Goal: Task Accomplishment & Management: Manage account settings

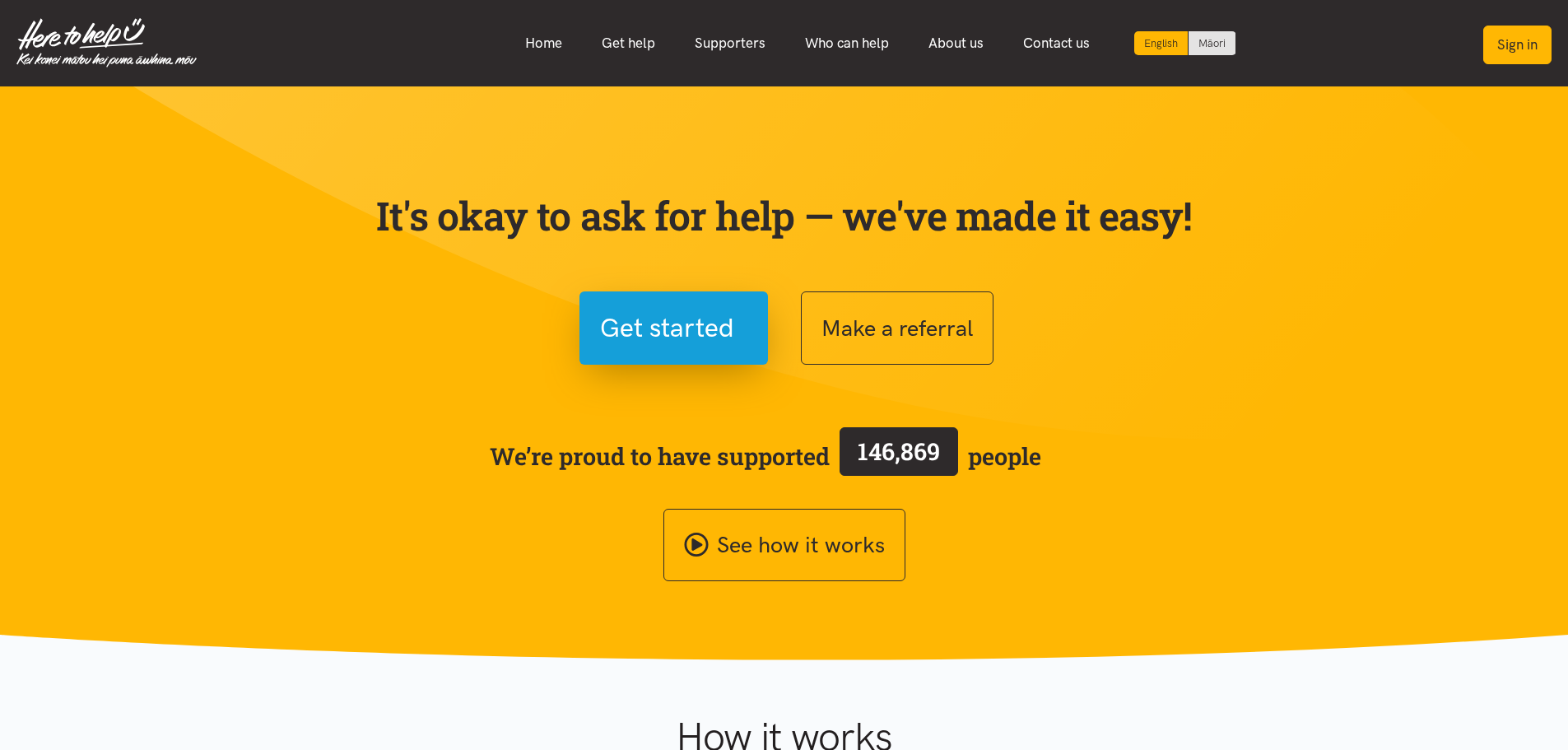
click at [1525, 38] on button "Sign in" at bounding box center [1517, 45] width 68 height 38
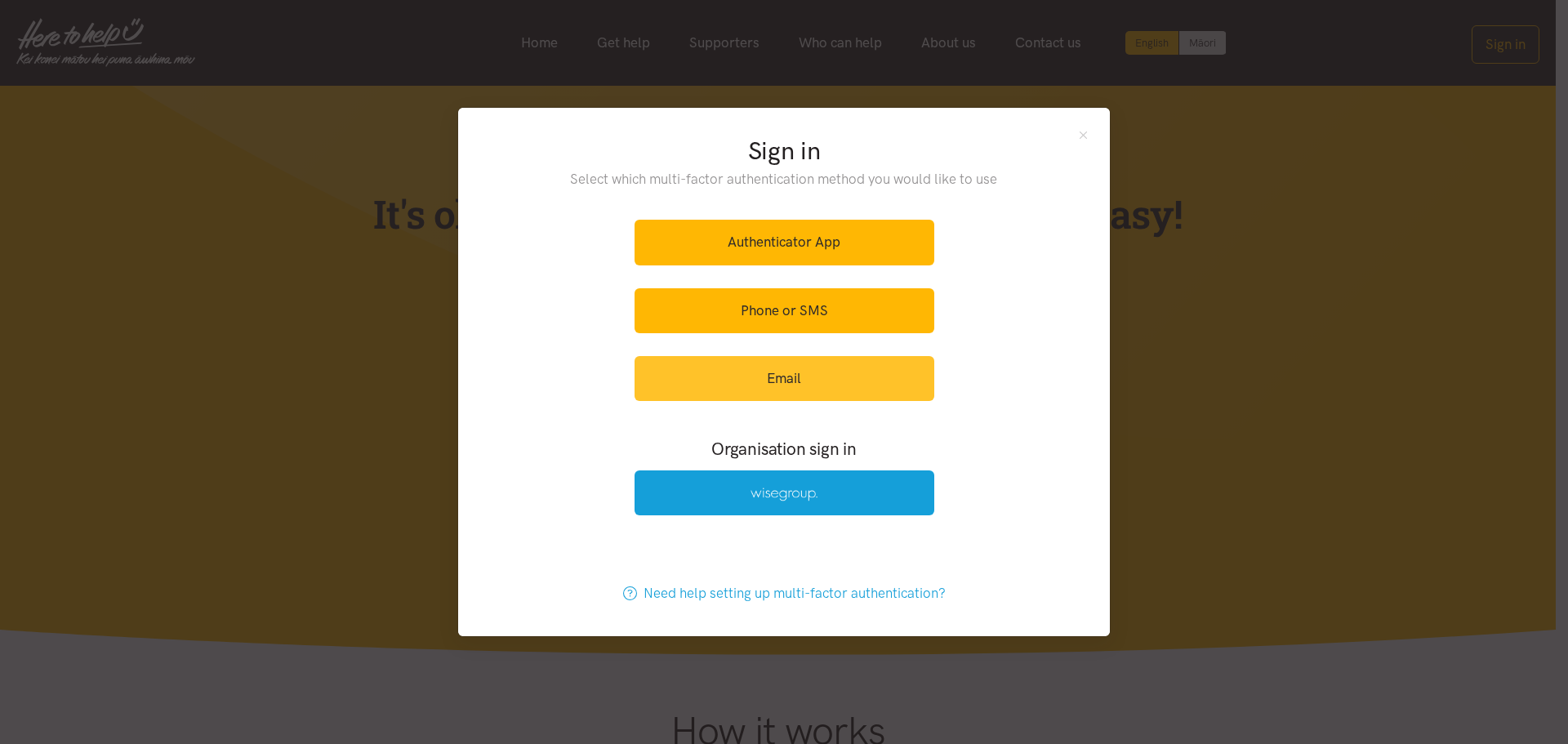
click at [785, 375] on link "Email" at bounding box center [785, 378] width 300 height 45
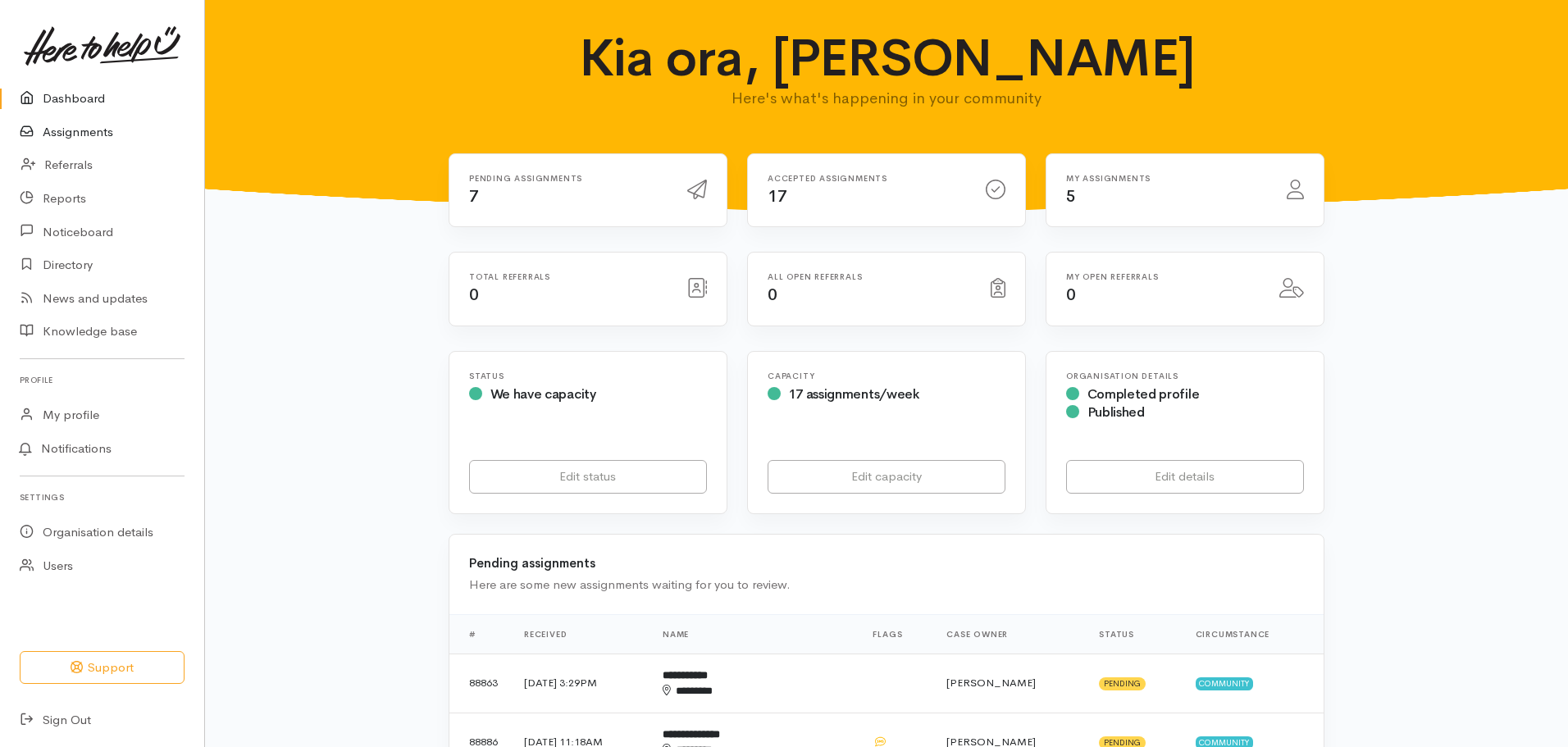
click at [48, 132] on link "Assignments" at bounding box center [102, 131] width 204 height 33
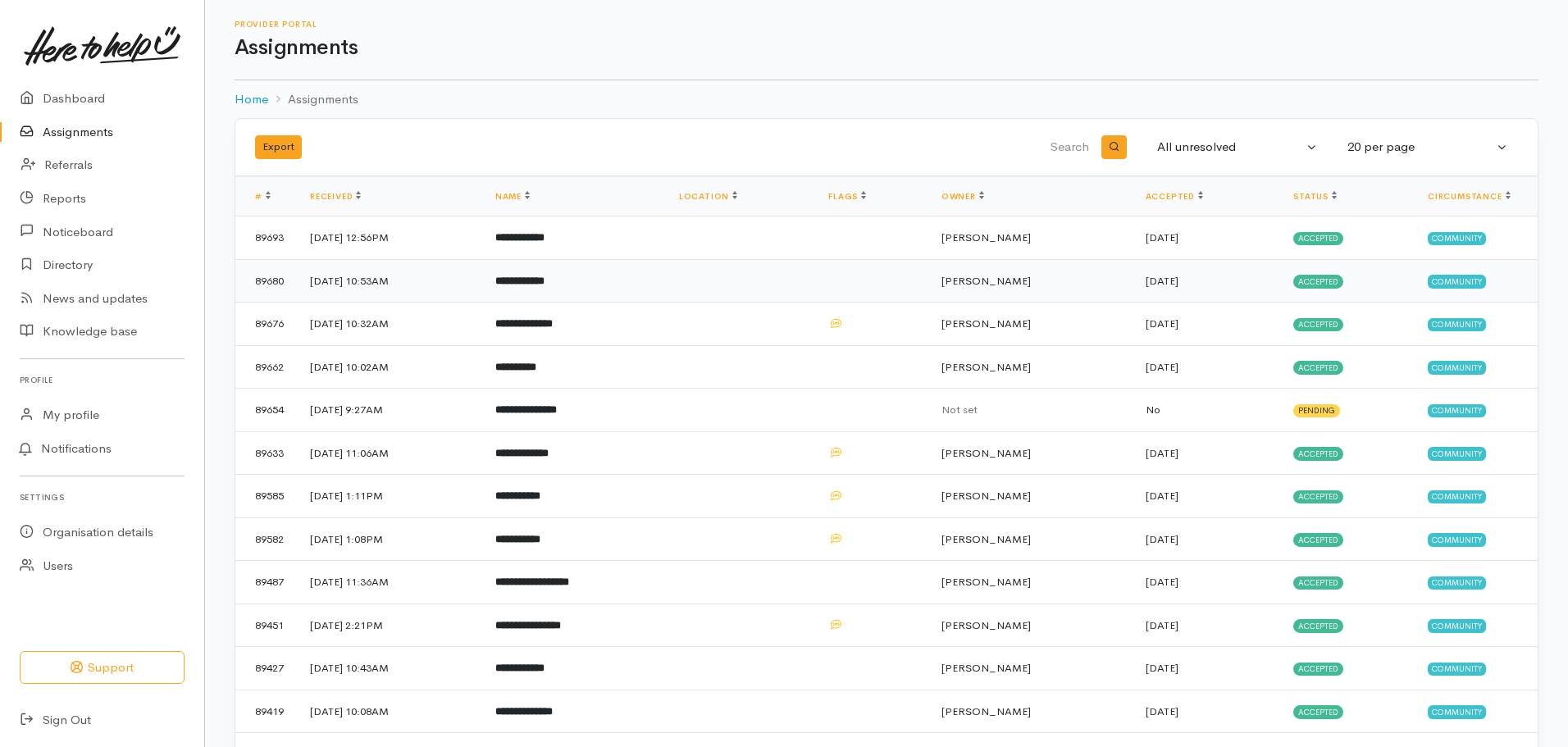
click at [544, 283] on b "**********" at bounding box center [520, 280] width 50 height 10
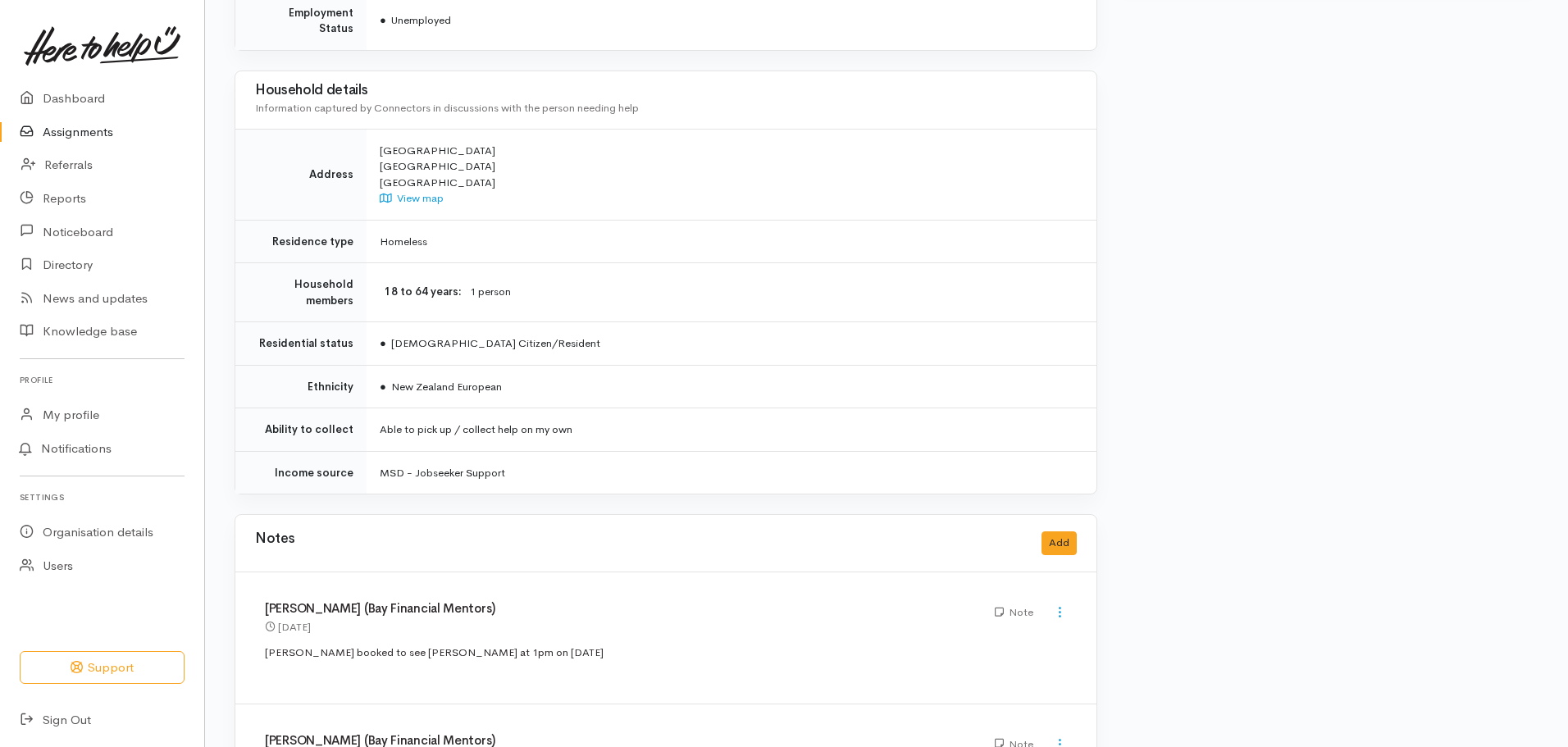
scroll to position [1106, 0]
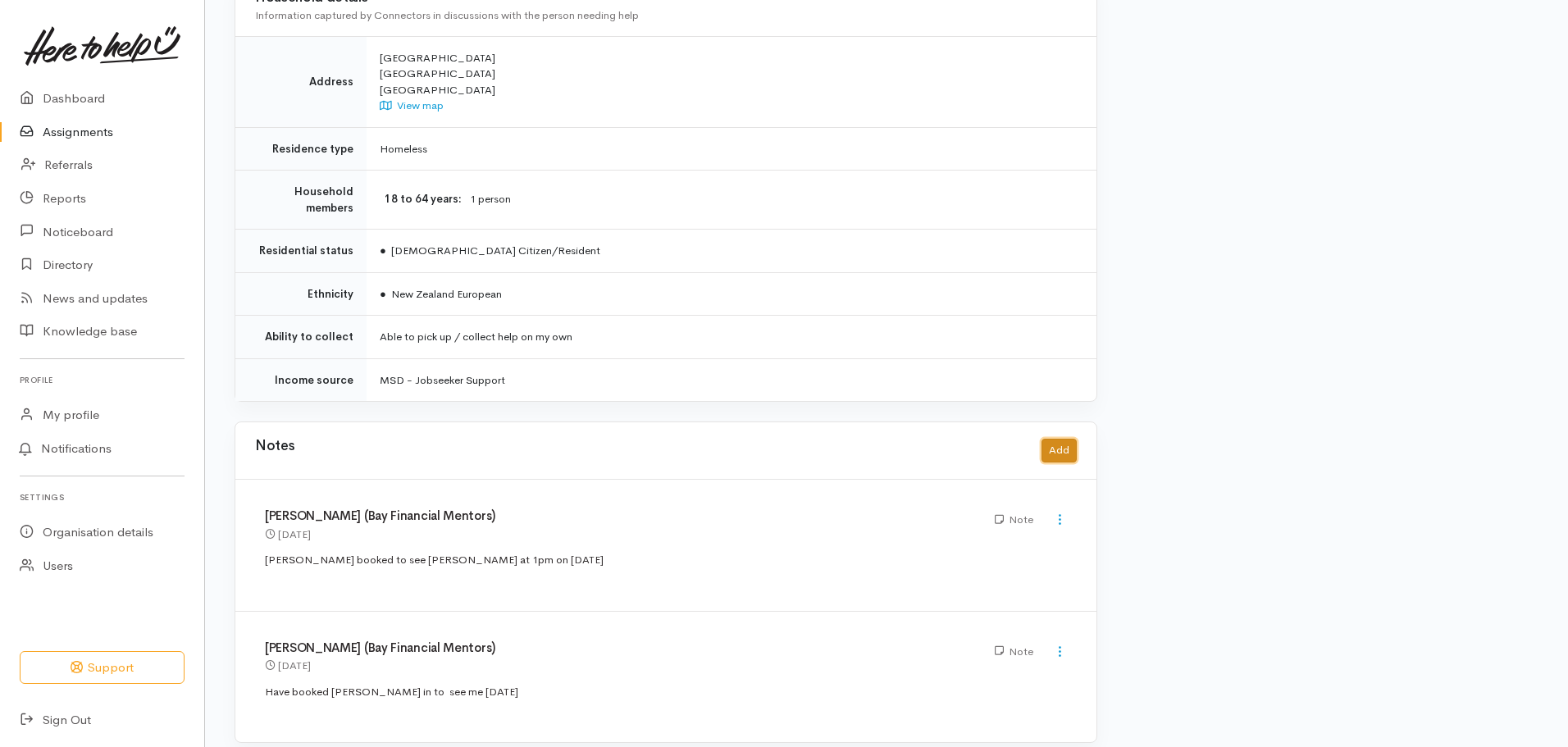
click at [1069, 438] on button "Add" at bounding box center [1059, 450] width 35 height 24
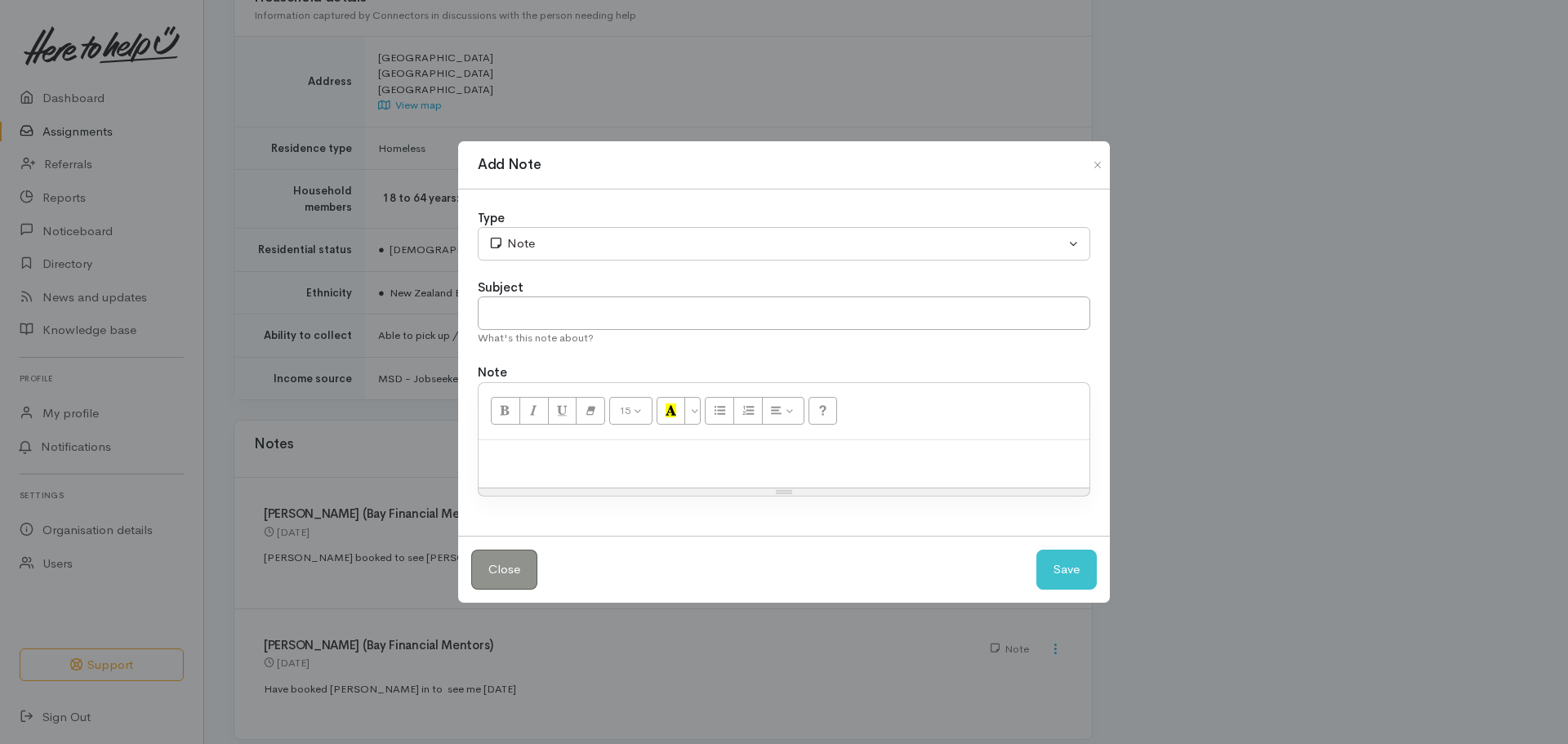
click at [658, 464] on p at bounding box center [784, 457] width 594 height 19
click at [1053, 561] on button "Save" at bounding box center [1067, 569] width 61 height 40
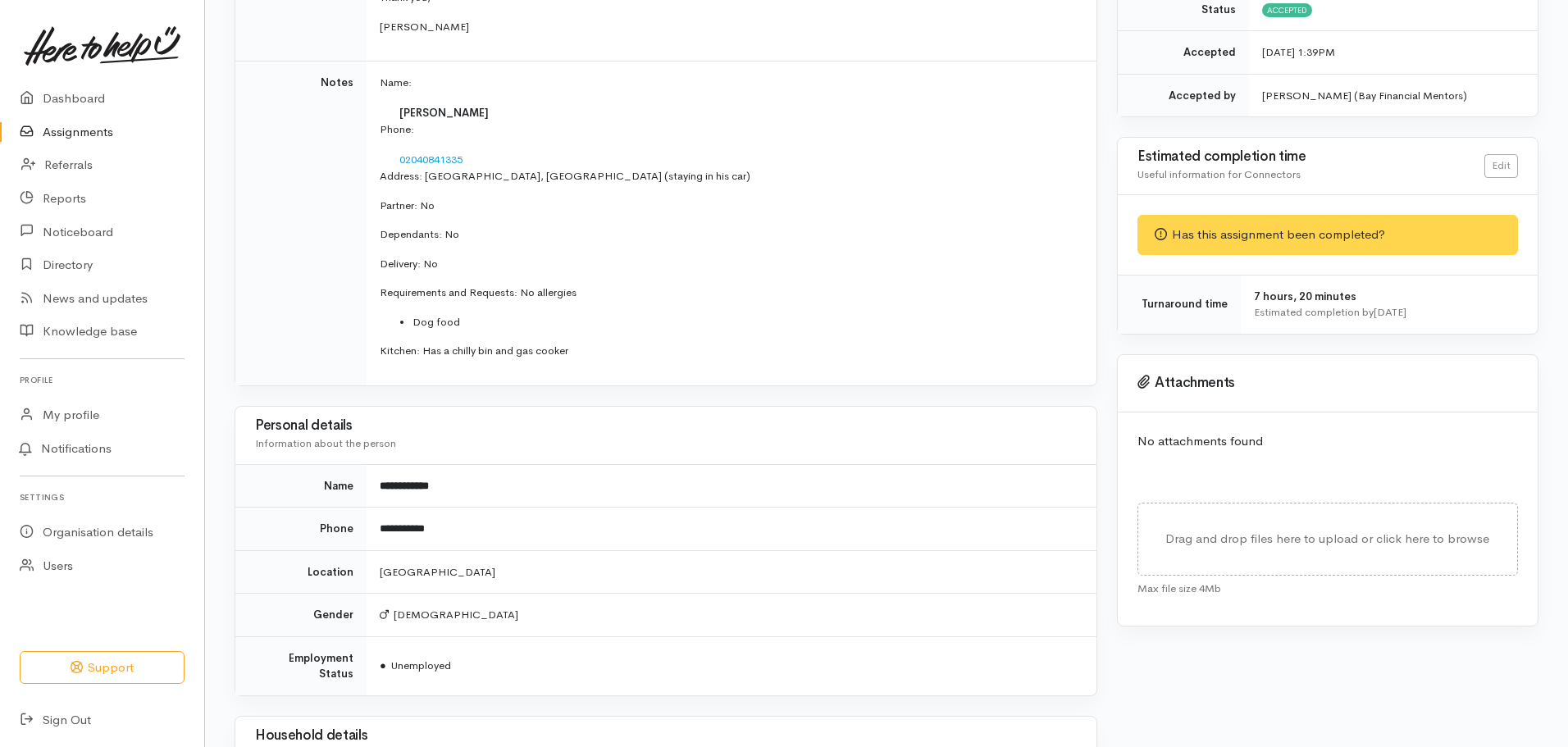
scroll to position [40, 0]
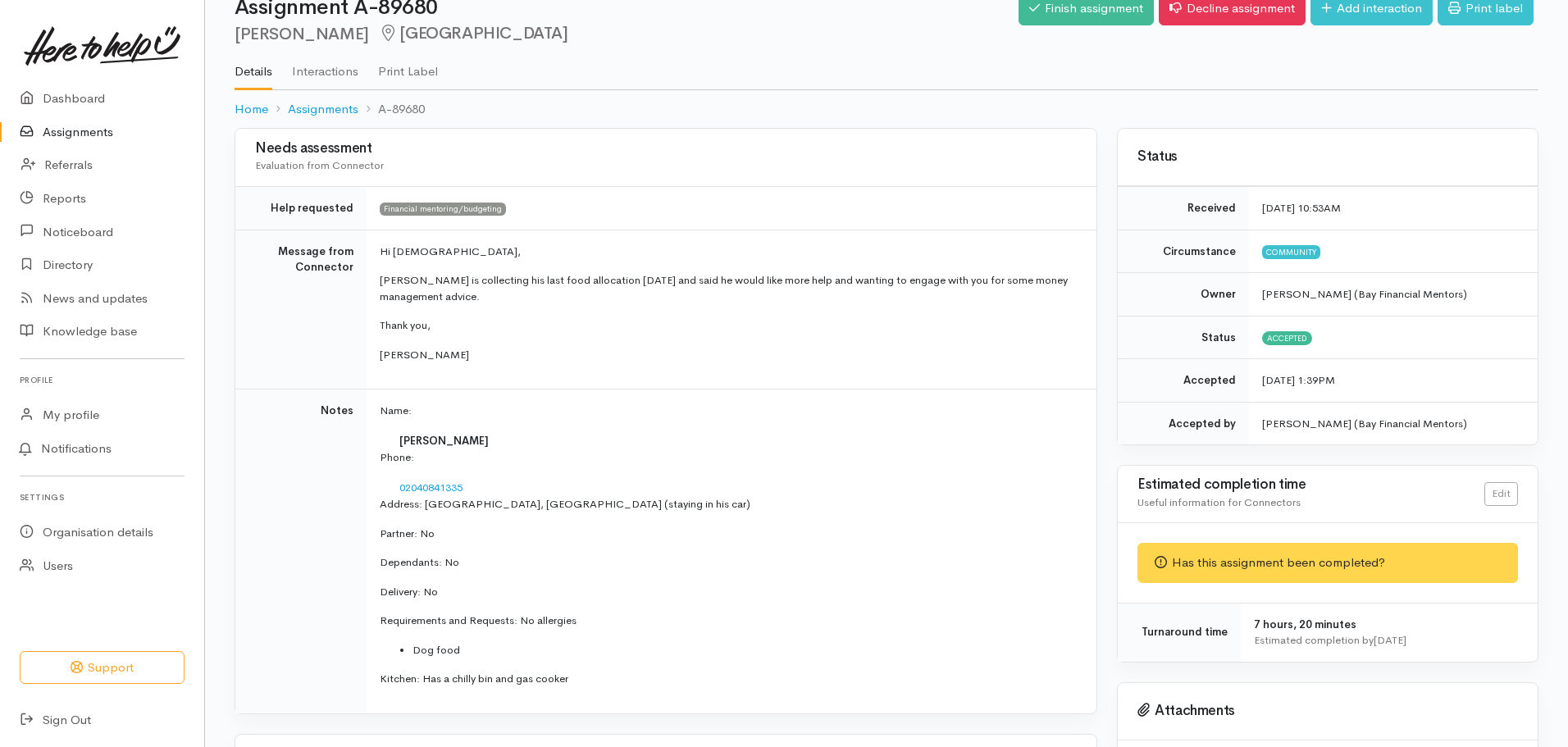
click at [1186, 572] on div "Has this assignment been completed?" at bounding box center [1327, 563] width 380 height 40
click at [1222, 569] on div "Has this assignment been completed?" at bounding box center [1327, 563] width 380 height 40
click at [1500, 495] on link "Edit" at bounding box center [1500, 491] width 33 height 24
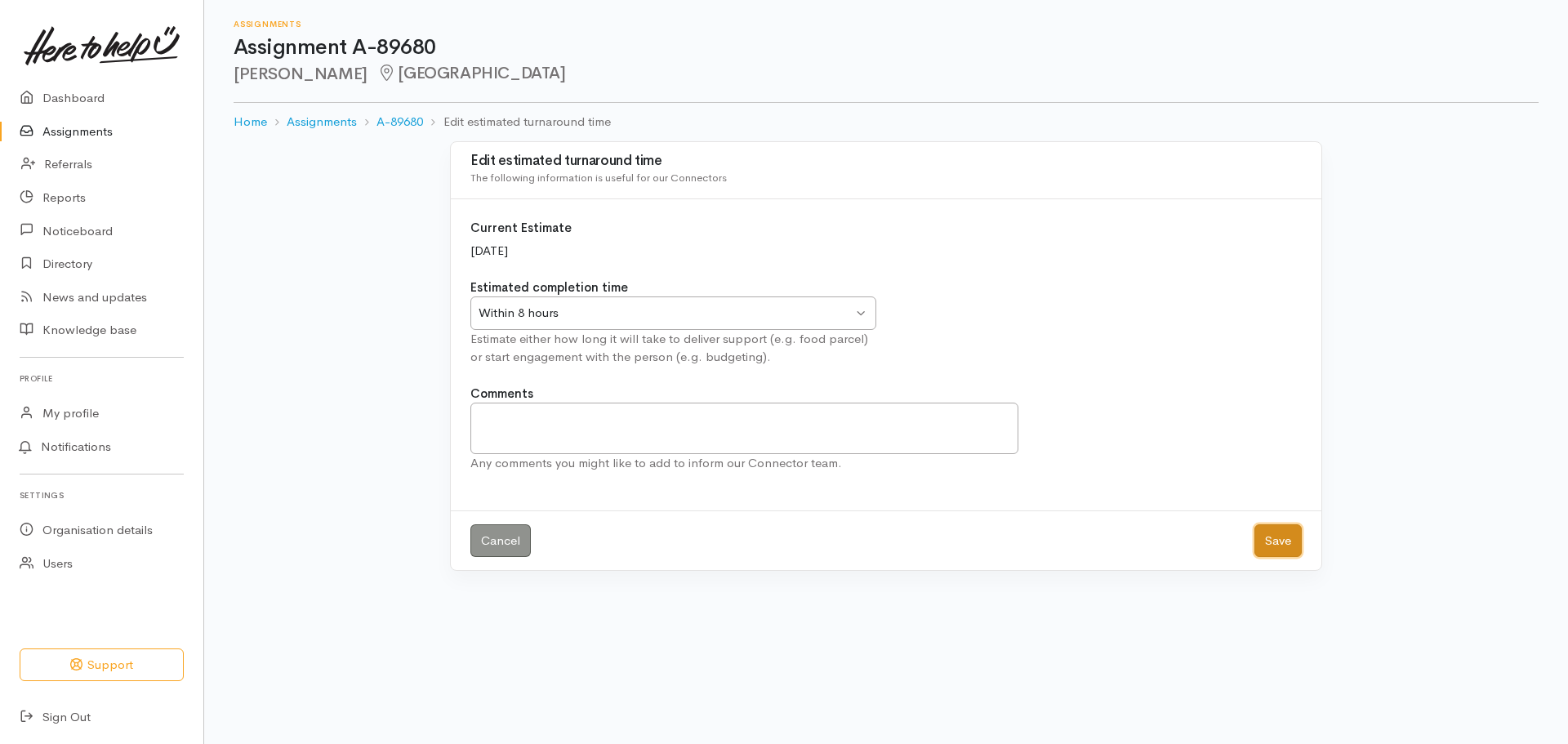
click at [1279, 546] on button "Save" at bounding box center [1279, 540] width 47 height 33
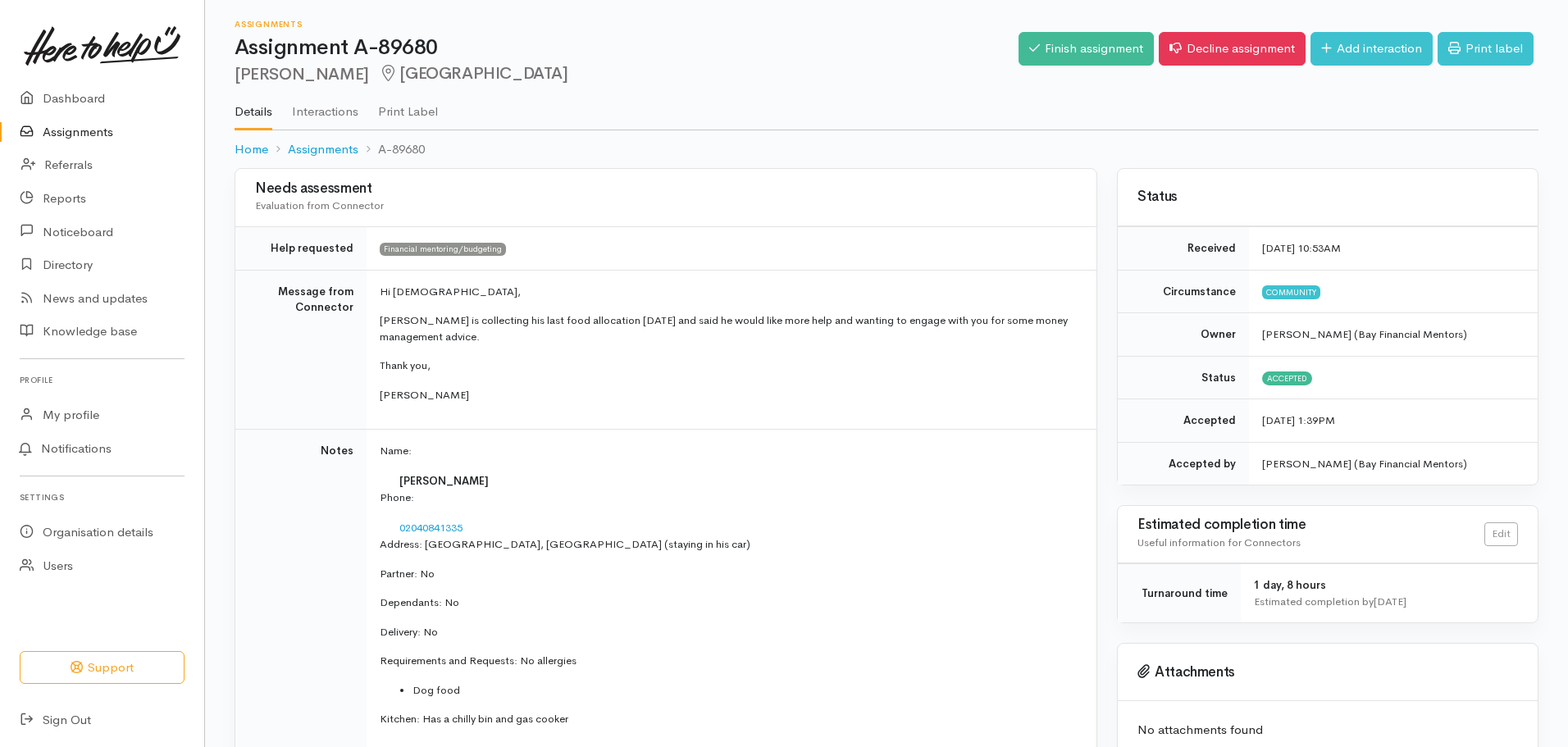
click at [105, 126] on link "Assignments" at bounding box center [102, 131] width 204 height 33
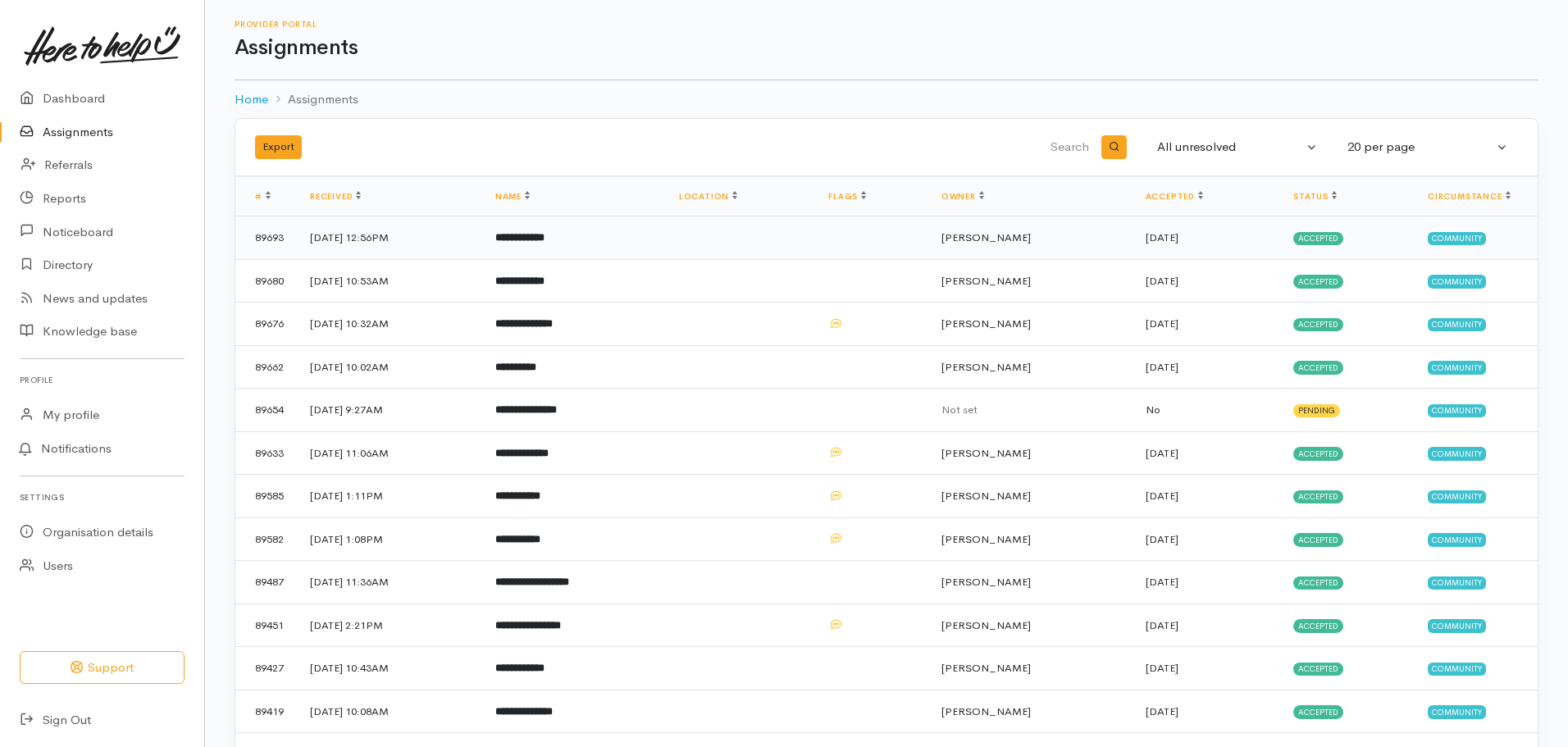
click at [666, 231] on td "**********" at bounding box center [574, 238] width 184 height 44
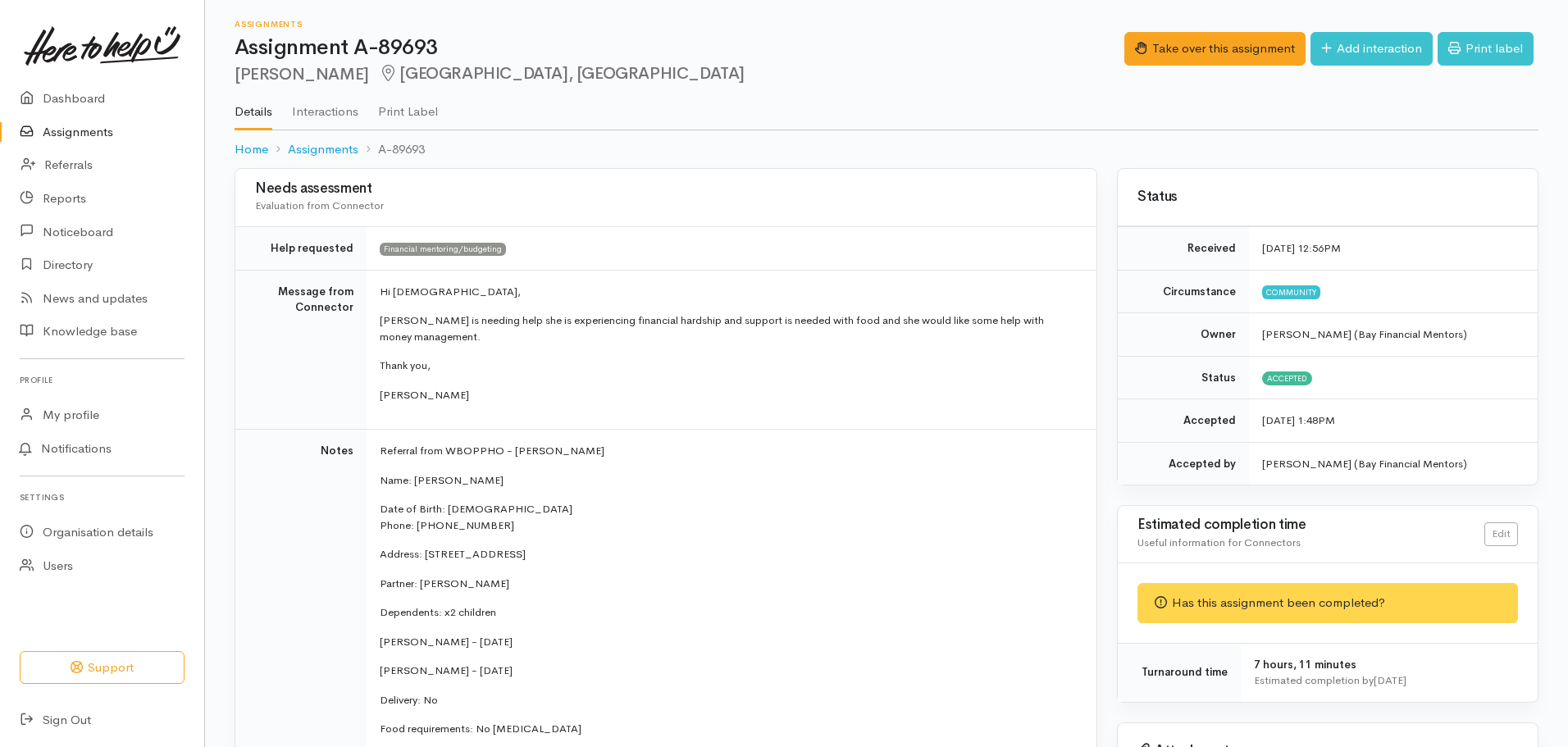
click at [85, 132] on link "Assignments" at bounding box center [102, 131] width 204 height 33
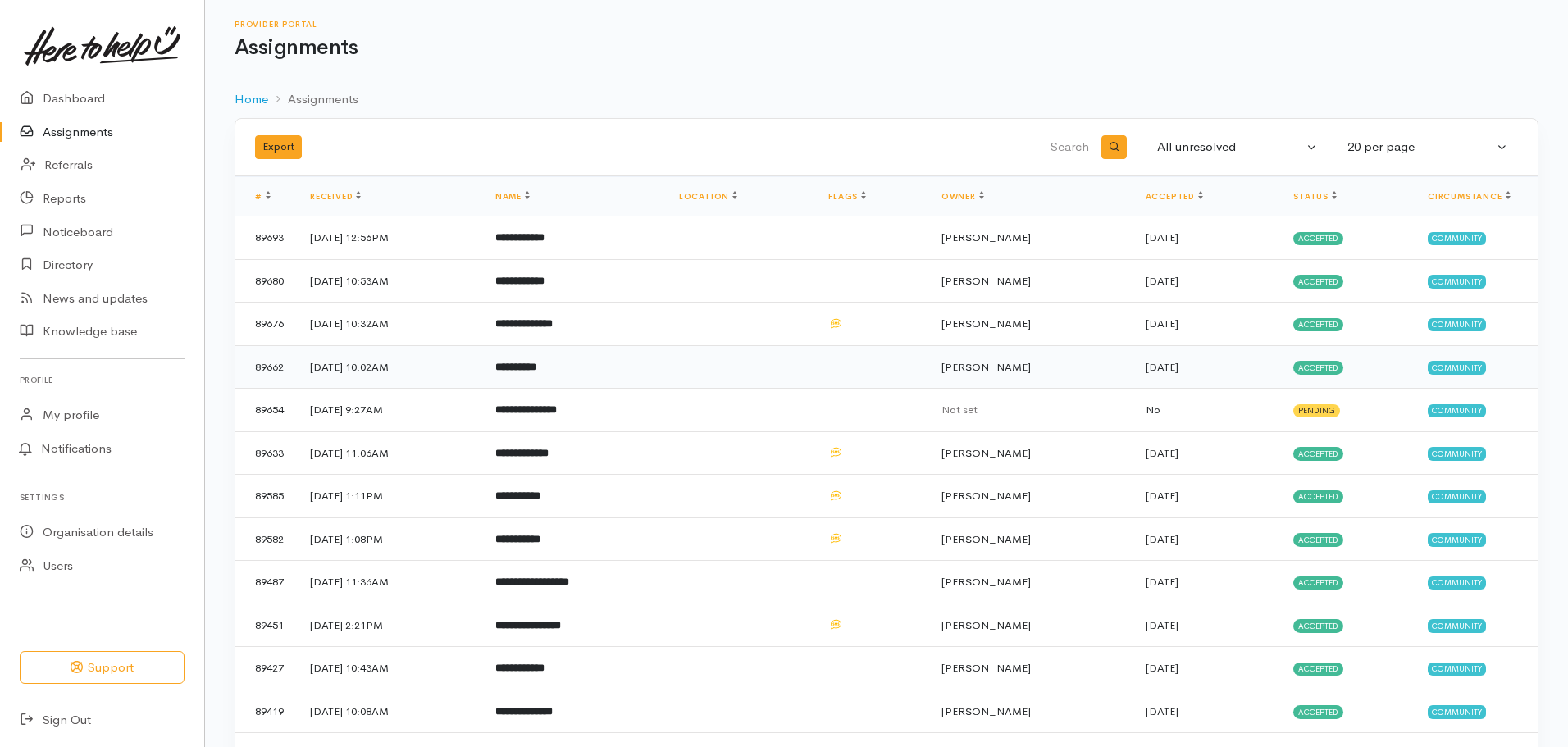
click at [630, 376] on td "**********" at bounding box center [574, 367] width 184 height 44
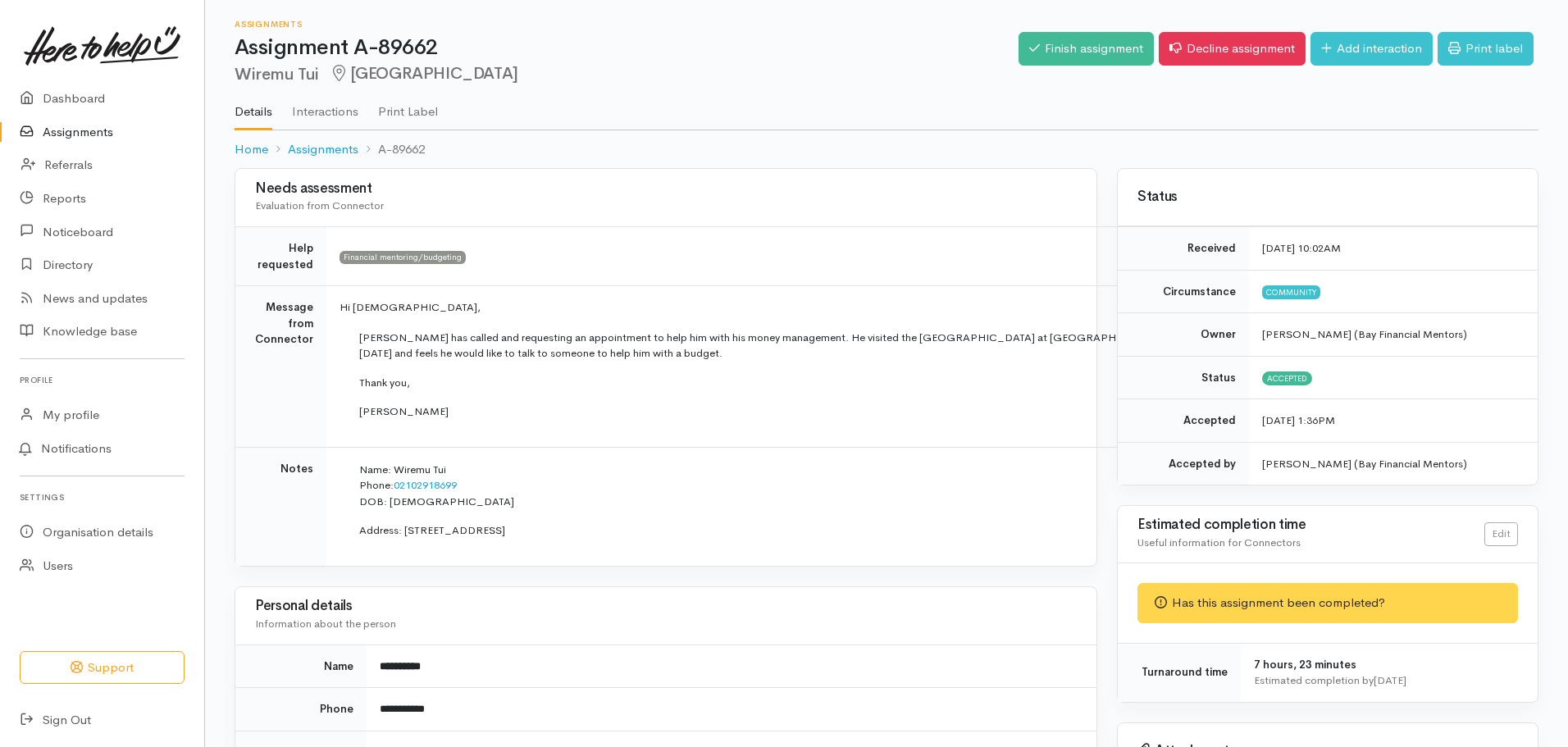
click at [138, 134] on link "Assignments" at bounding box center [102, 131] width 204 height 33
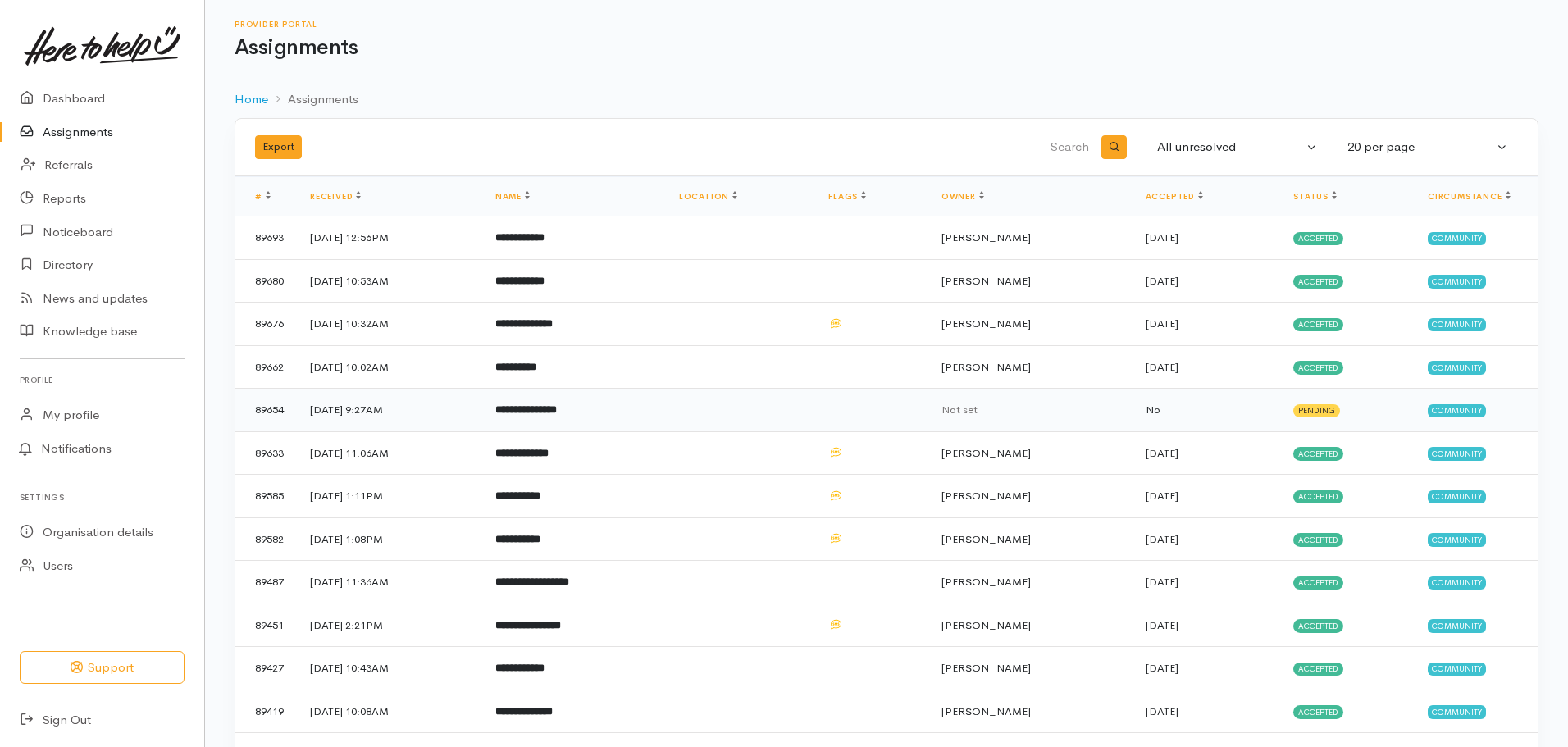
click at [666, 405] on td "**********" at bounding box center [574, 411] width 184 height 44
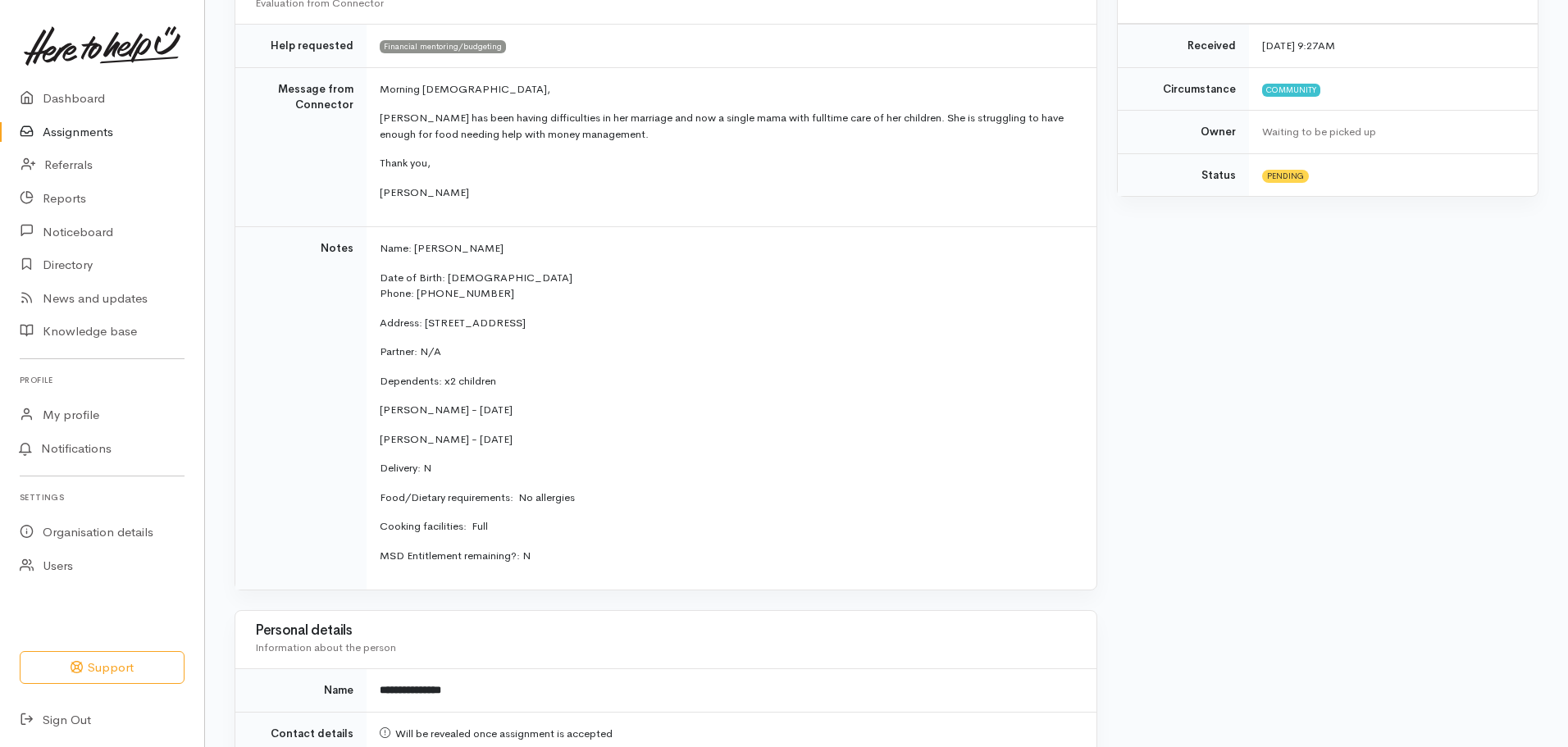
scroll to position [377, 0]
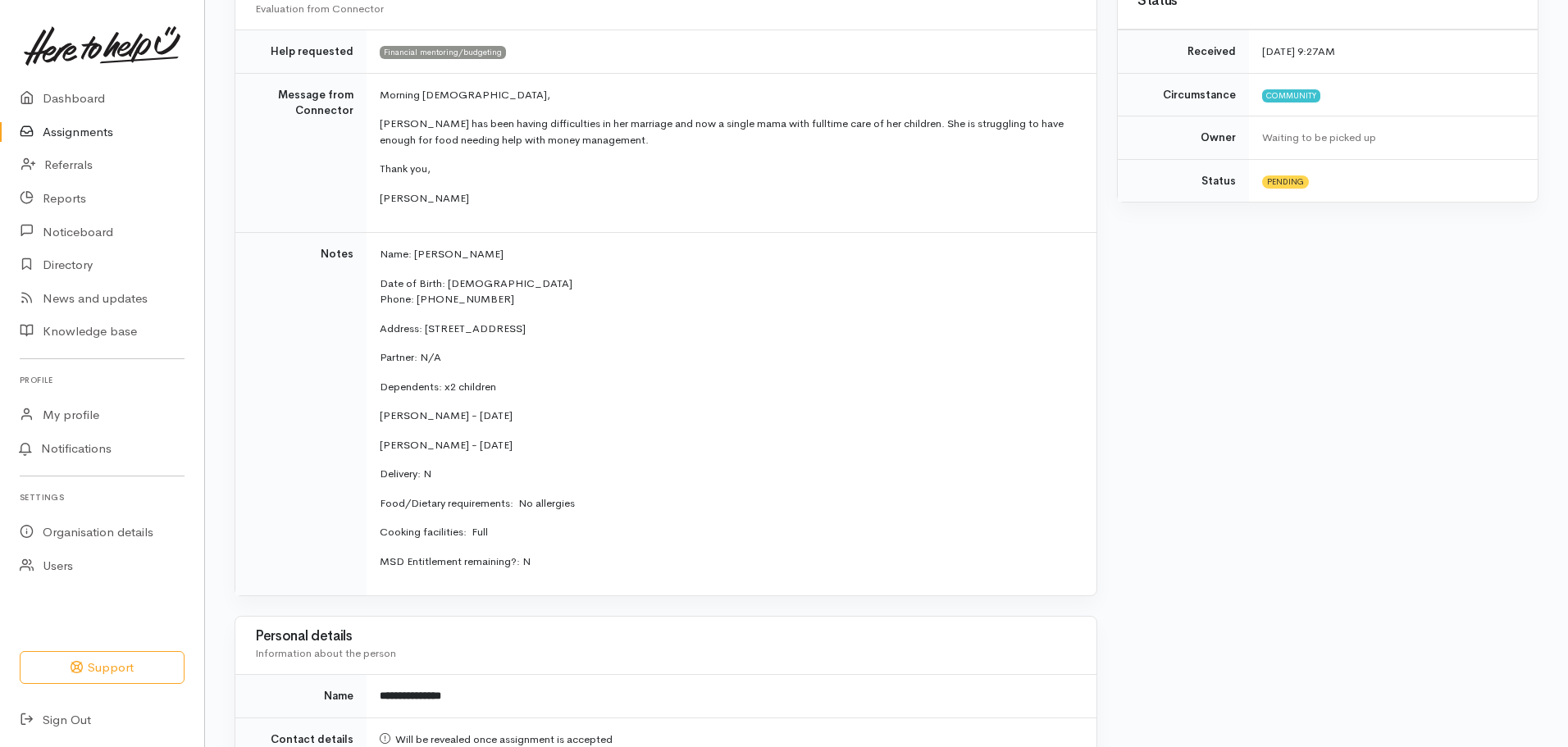
click at [120, 129] on link "Assignments" at bounding box center [102, 131] width 204 height 33
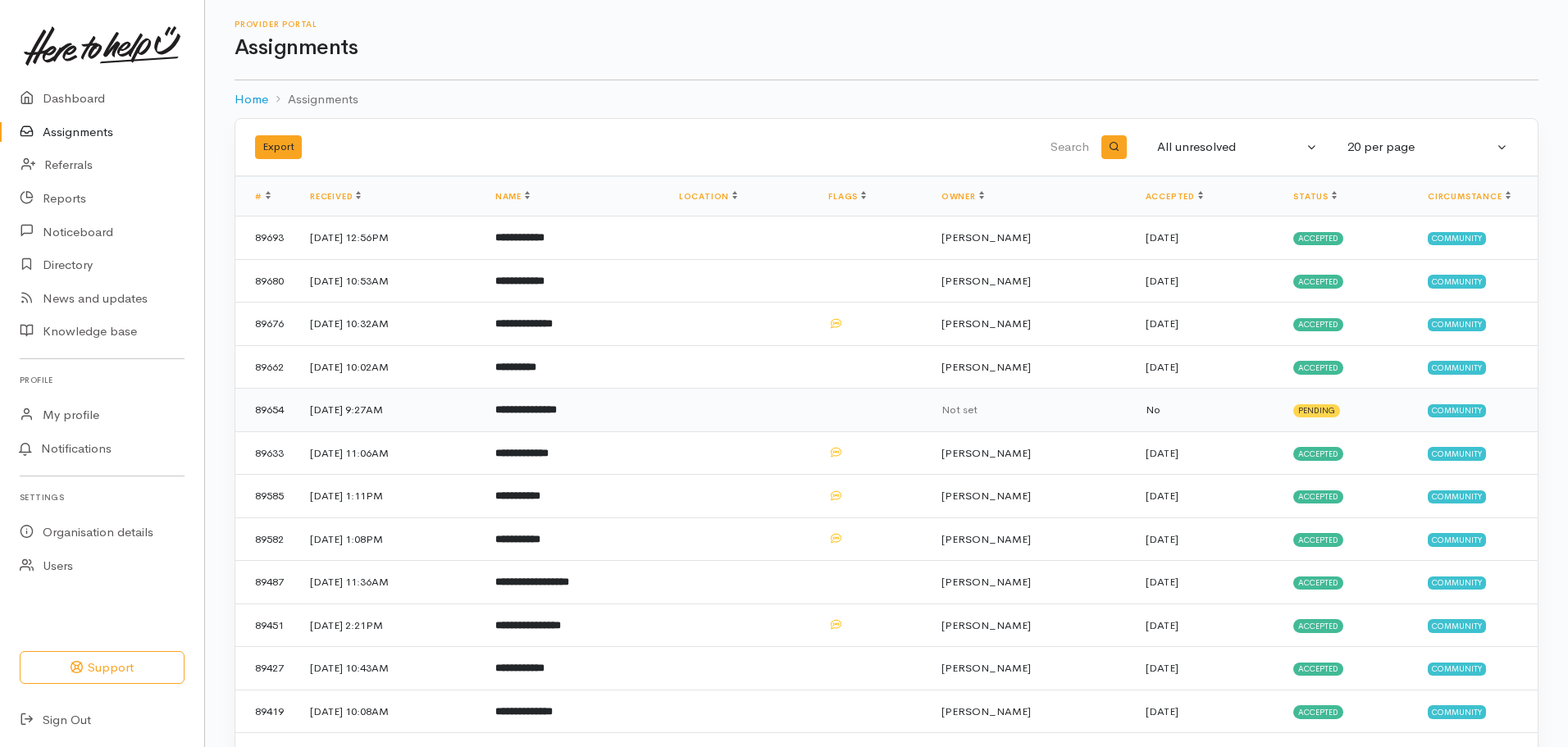
click at [557, 411] on b "**********" at bounding box center [526, 409] width 62 height 10
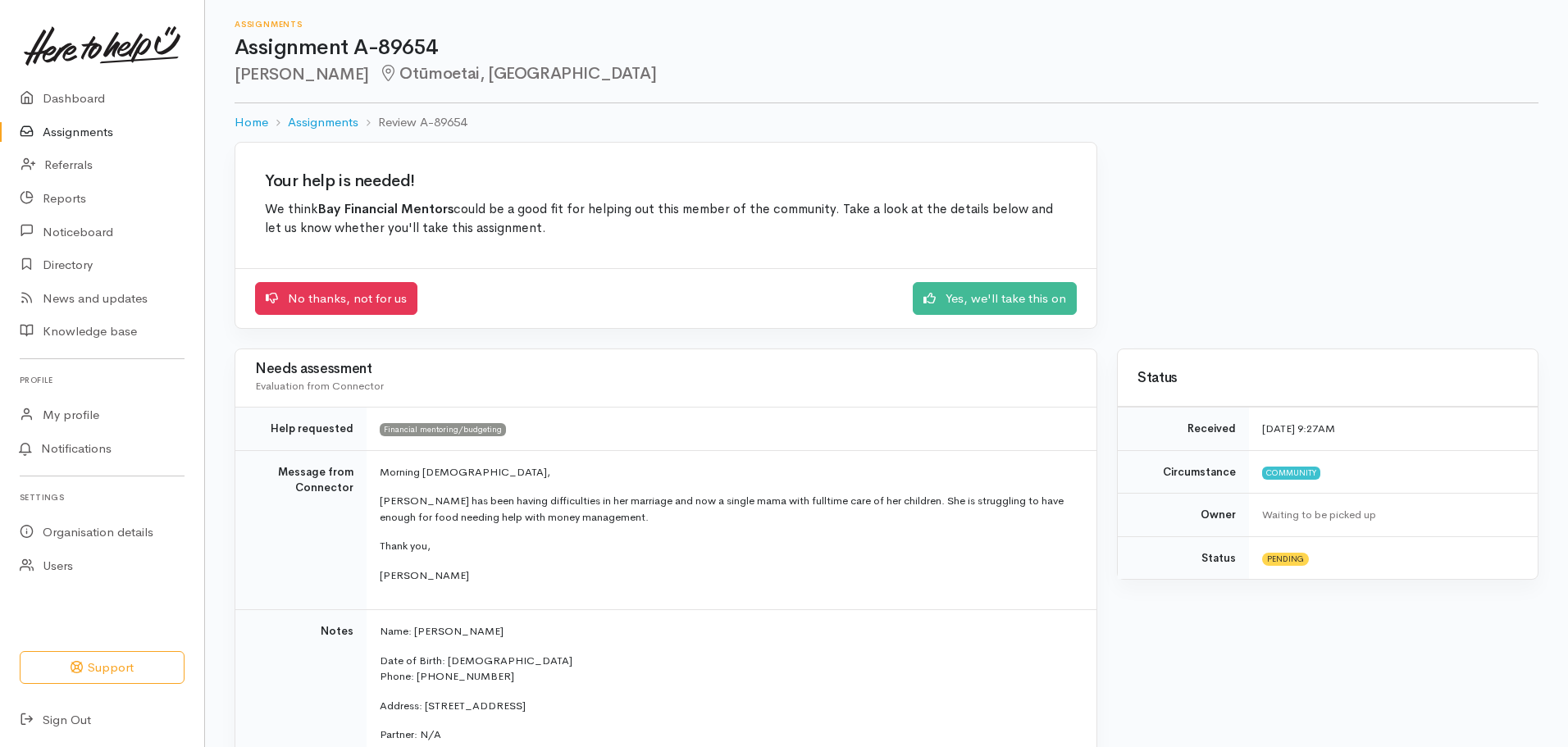
scroll to position [410, 0]
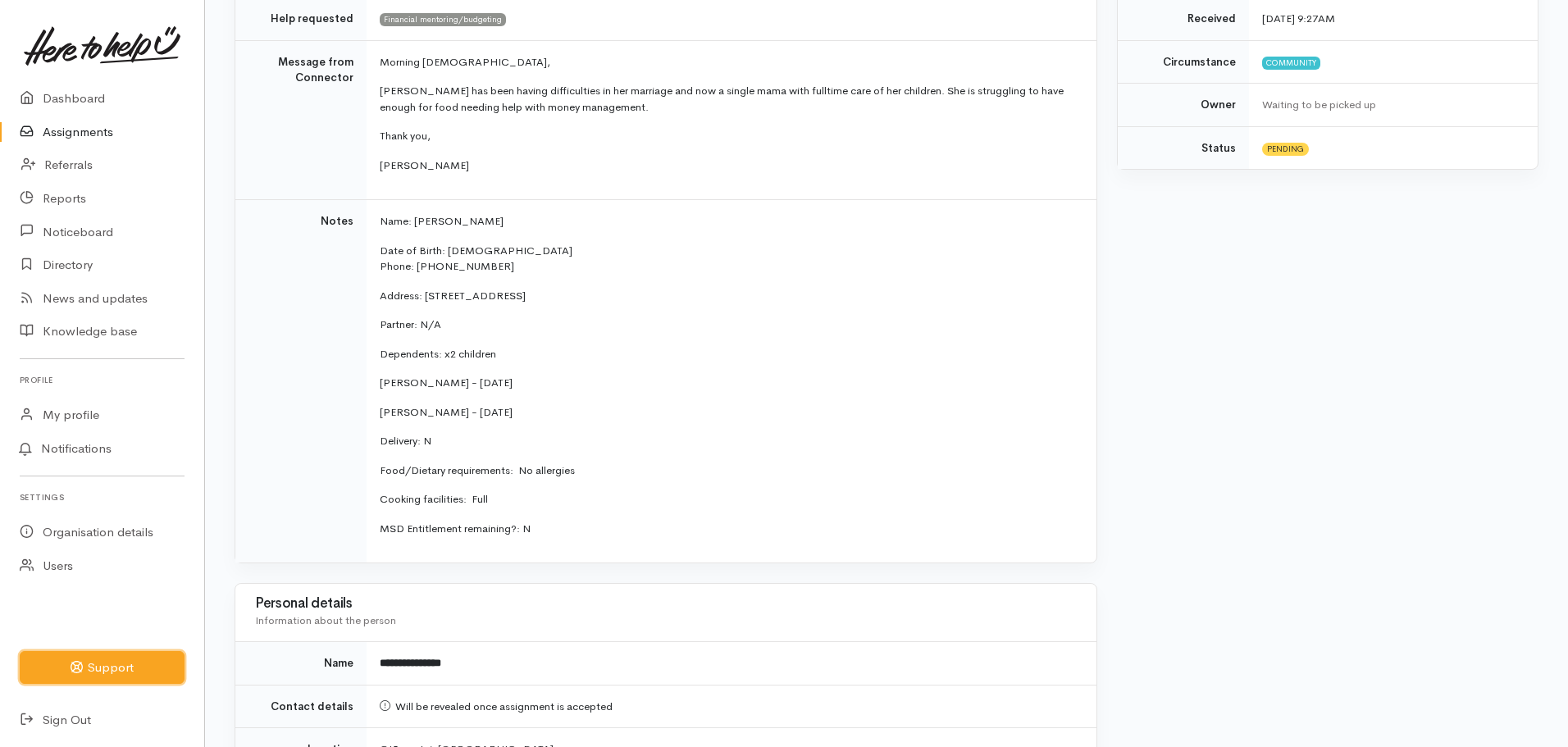
click at [132, 662] on button "Support" at bounding box center [102, 667] width 165 height 33
click at [73, 99] on link "Dashboard" at bounding box center [102, 98] width 204 height 33
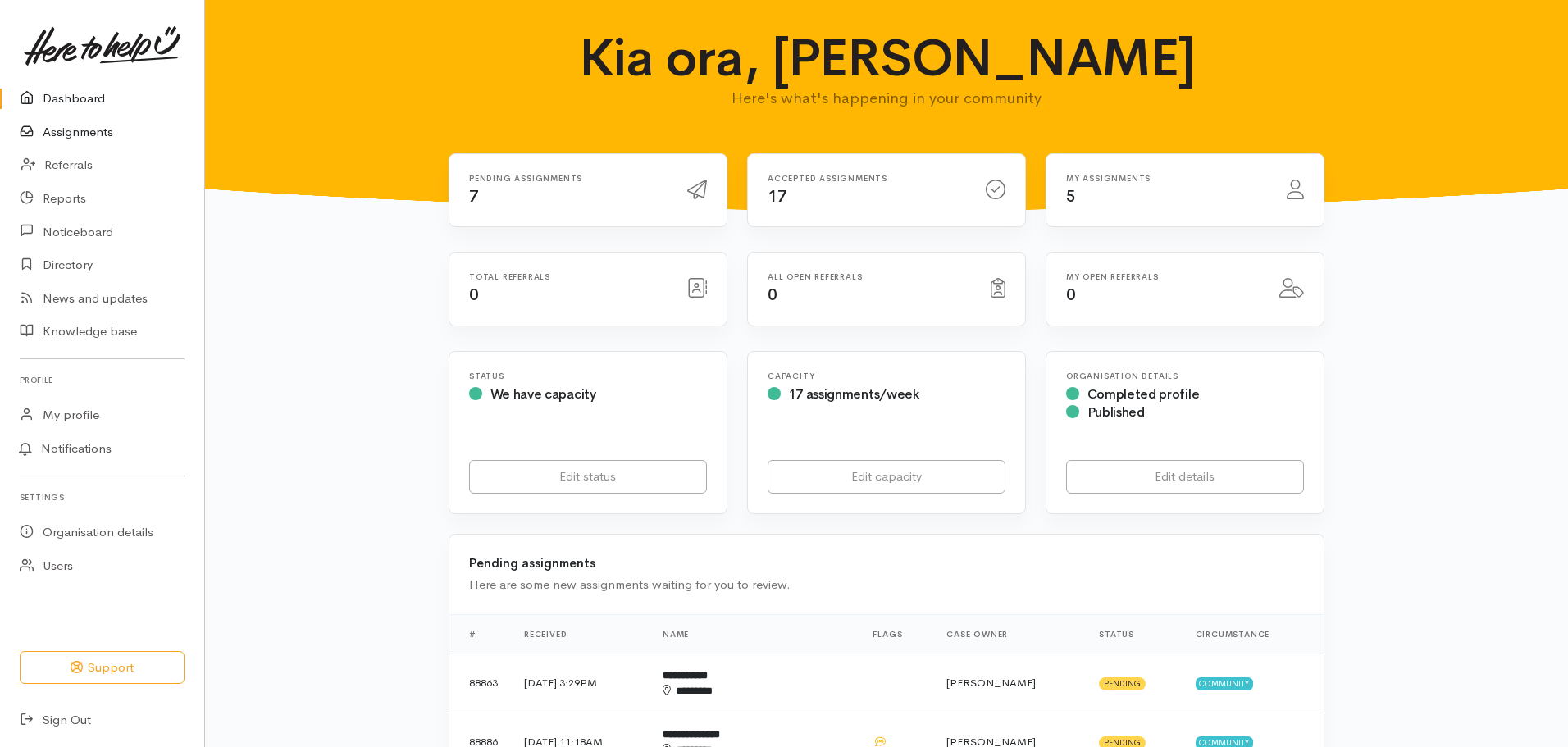
click at [98, 126] on link "Assignments" at bounding box center [102, 131] width 204 height 33
